Goal: Navigation & Orientation: Find specific page/section

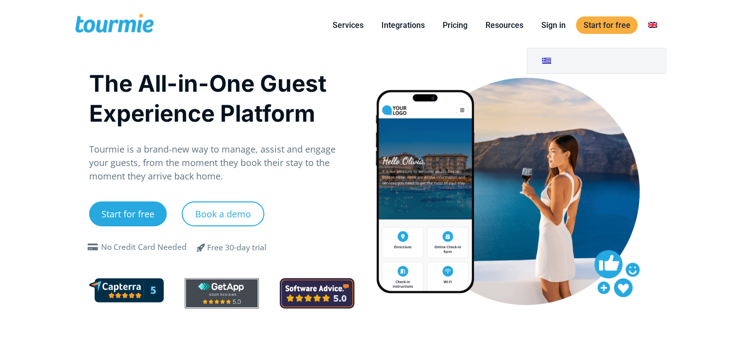
click at [657, 24] on link at bounding box center [653, 25] width 24 height 12
click at [552, 59] on link at bounding box center [597, 60] width 139 height 25
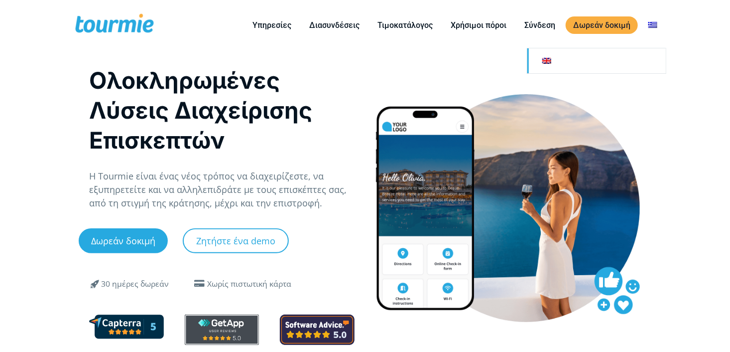
click at [551, 64] on link at bounding box center [597, 60] width 139 height 25
